Goal: Information Seeking & Learning: Learn about a topic

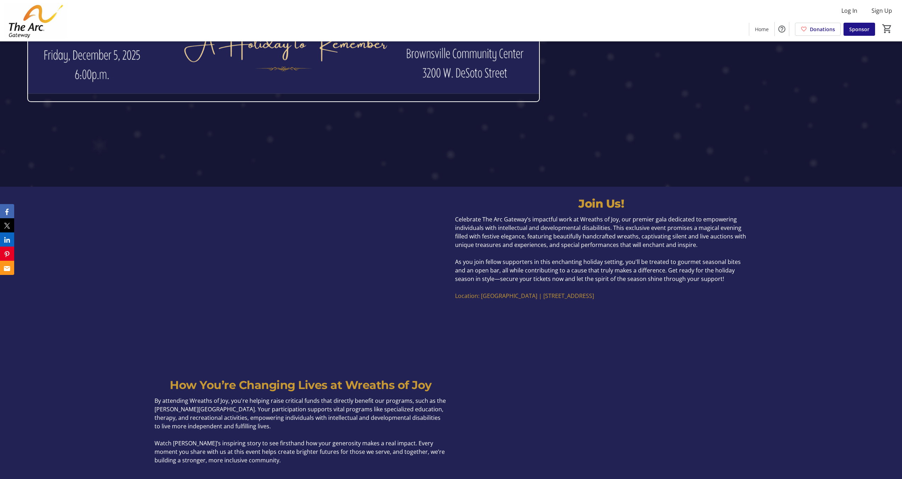
scroll to position [293, 0]
click at [727, 281] on p "As you join fellow supporters in this enchanting holiday setting, you'll be tre…" at bounding box center [601, 270] width 292 height 26
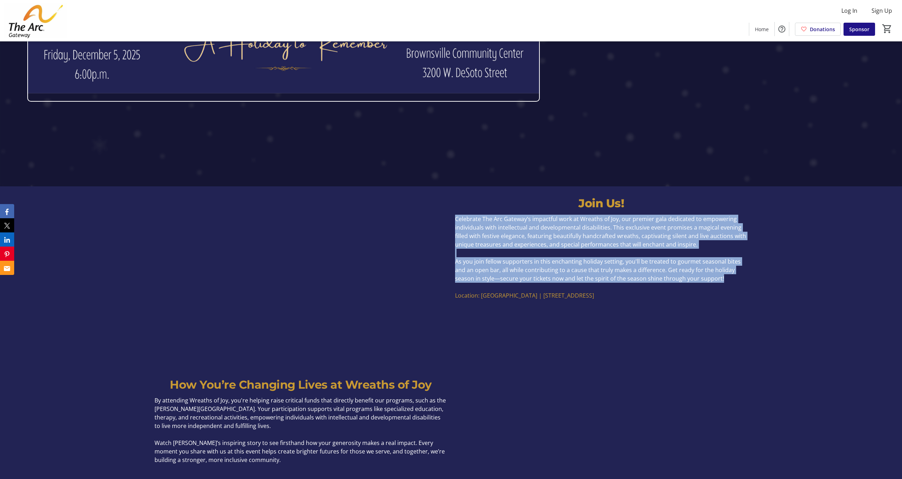
drag, startPoint x: 734, startPoint y: 281, endPoint x: 451, endPoint y: 216, distance: 290.5
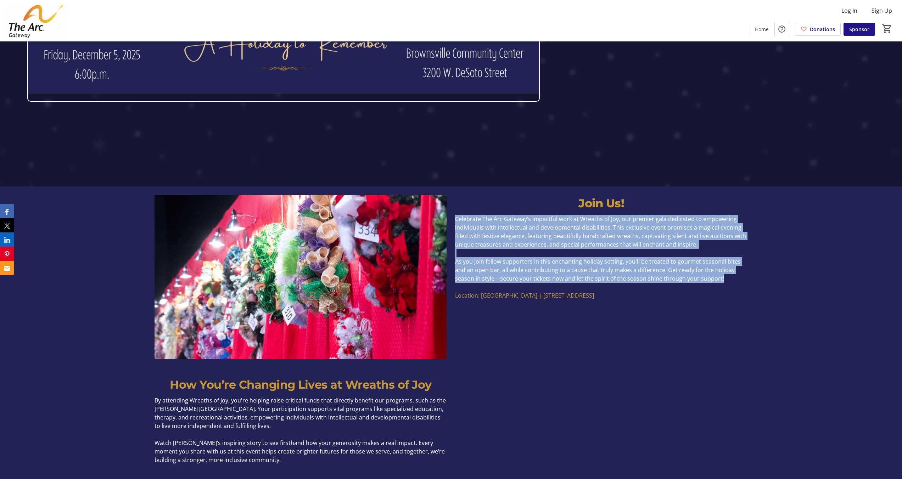
click at [451, 216] on div "Celebrate The Arc Gateway’s impactful work at Wreaths of Joy, our premier gala …" at bounding box center [601, 257] width 301 height 85
copy div "Celebrate The Arc Gateway’s impactful work at Wreaths of Joy, our premier gala …"
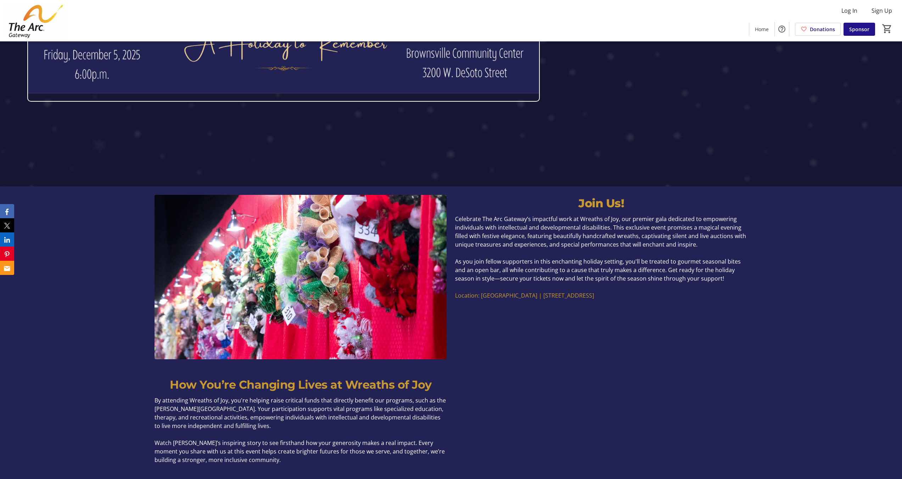
click at [750, 297] on div "Celebrate The Arc Gateway’s impactful work at Wreaths of Joy, our premier gala …" at bounding box center [601, 257] width 301 height 85
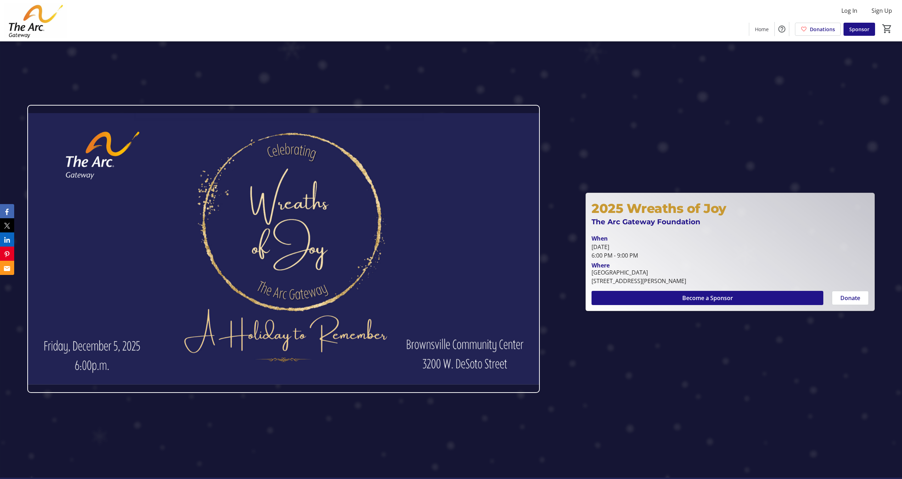
scroll to position [0, 0]
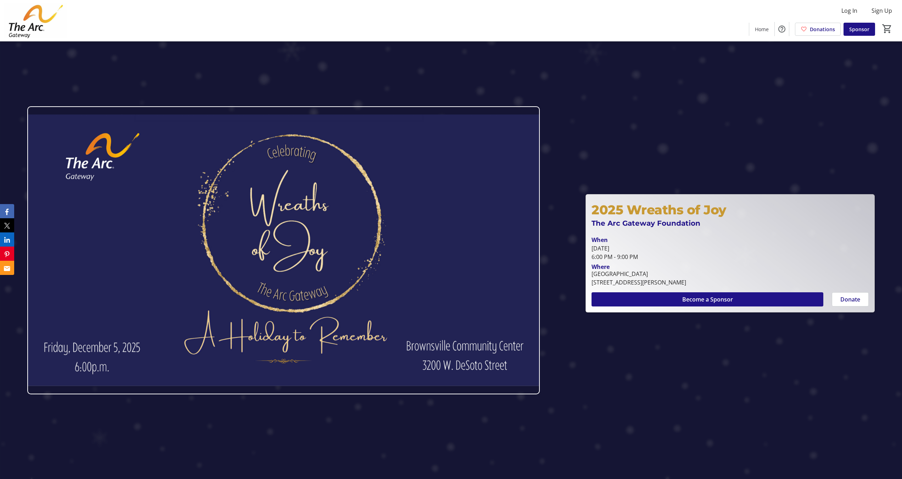
click at [269, 77] on div at bounding box center [451, 239] width 902 height 479
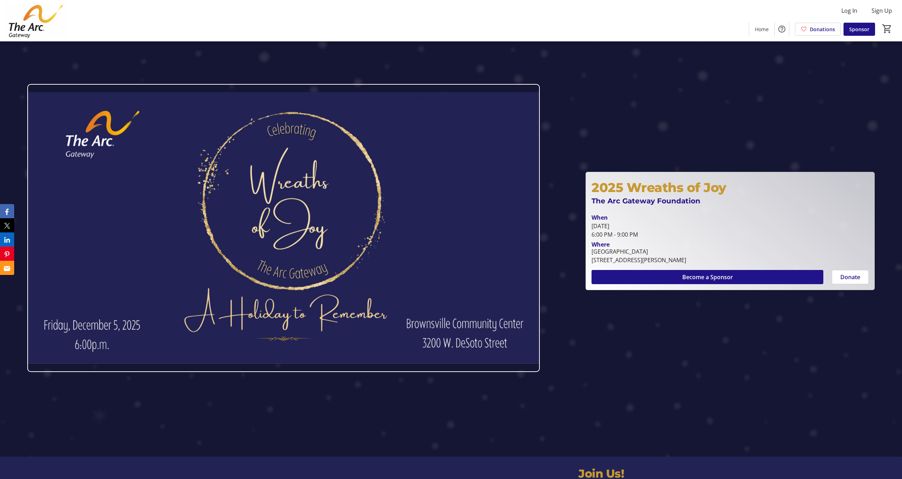
scroll to position [76, 0]
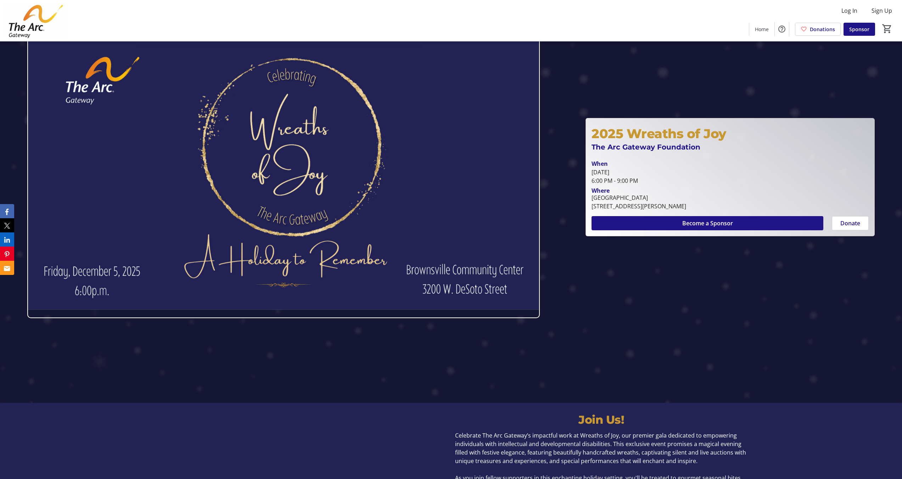
drag, startPoint x: 678, startPoint y: 199, endPoint x: 587, endPoint y: 200, distance: 91.5
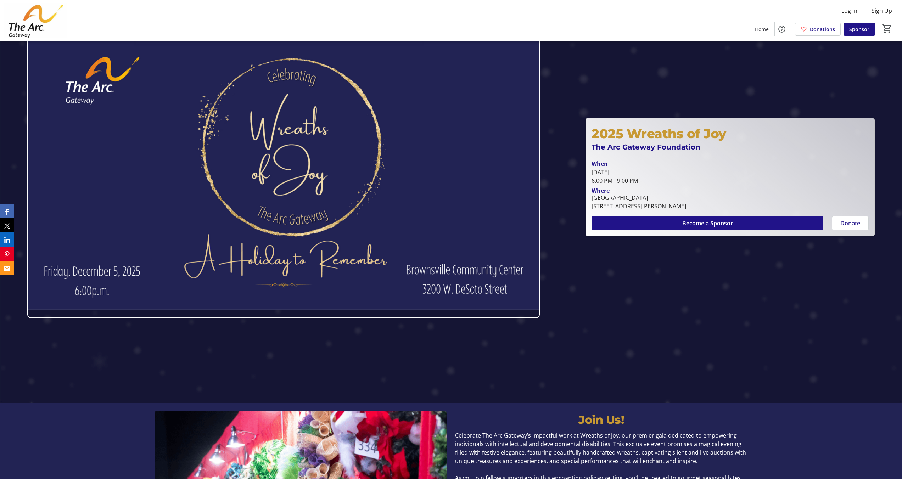
click at [590, 201] on div "Brownsville Community Center 3200 West De Soto Street, Pensacola, FL 32505" at bounding box center [639, 202] width 103 height 17
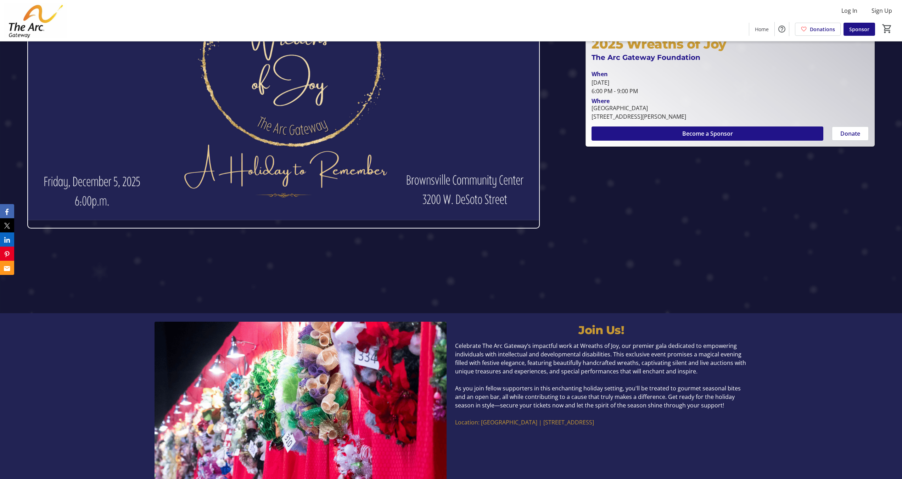
scroll to position [105, 0]
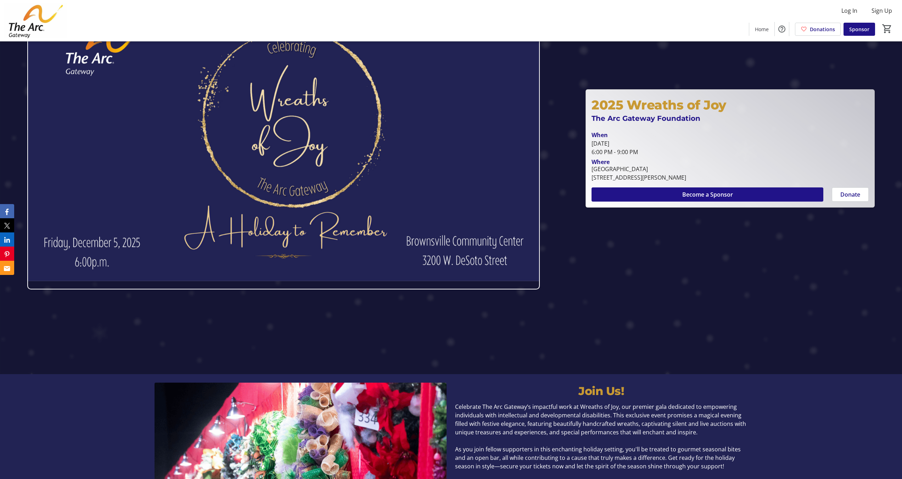
click at [726, 253] on div at bounding box center [451, 134] width 902 height 479
drag, startPoint x: 720, startPoint y: 175, endPoint x: 589, endPoint y: 180, distance: 131.3
click at [589, 180] on div "Brownsville Community Center 3200 West De Soto Street, Pensacola, FL 32505" at bounding box center [639, 173] width 103 height 17
copy div "3200 West De Soto Street, Pensacola, FL 32505"
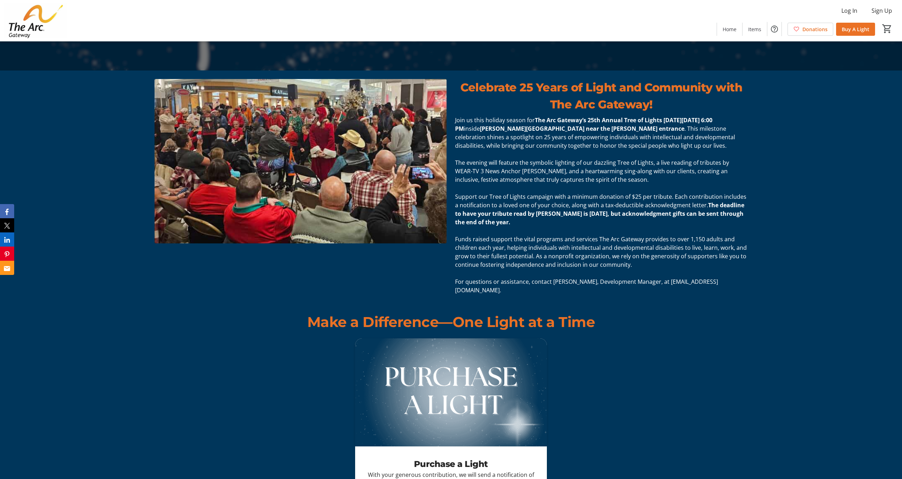
scroll to position [408, 0]
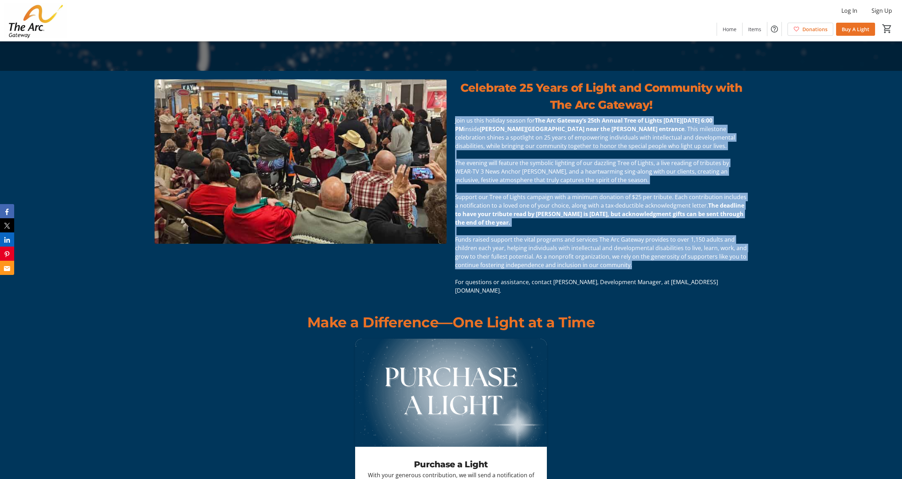
drag, startPoint x: 635, startPoint y: 267, endPoint x: 455, endPoint y: 121, distance: 231.6
click at [455, 121] on div "Join us this holiday season for The Arc Gateway’s 25th Annual Tree of Lights on…" at bounding box center [601, 205] width 301 height 179
copy div "Join us this holiday season for The Arc Gateway’s 25th Annual Tree of Lights on…"
